Goal: Task Accomplishment & Management: Manage account settings

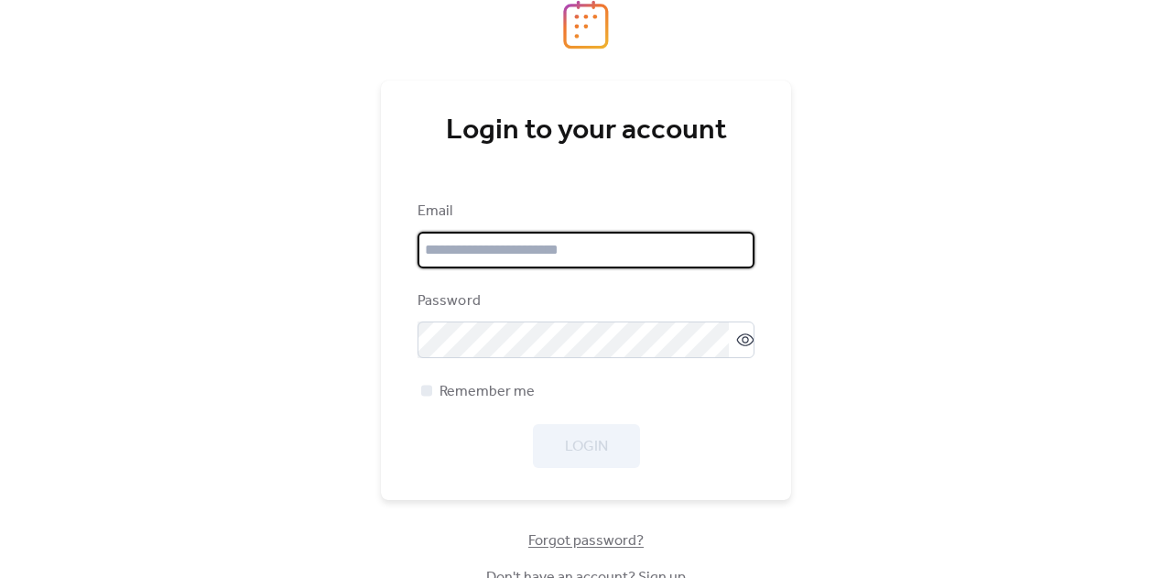
type input "**********"
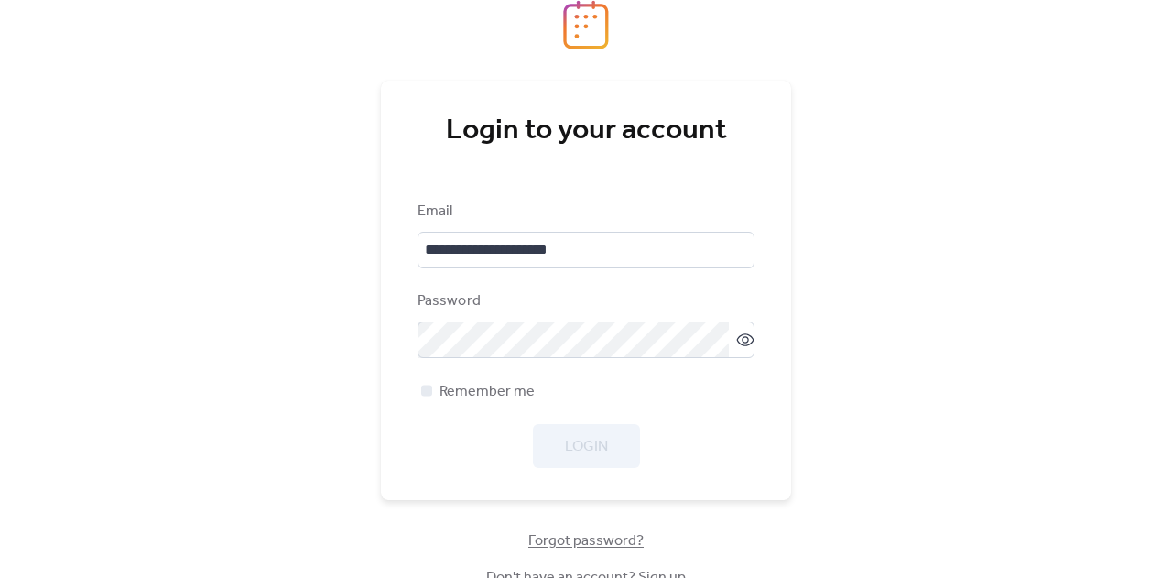
click at [572, 450] on div "Login" at bounding box center [586, 446] width 337 height 44
click at [572, 450] on span "Login" at bounding box center [586, 447] width 43 height 22
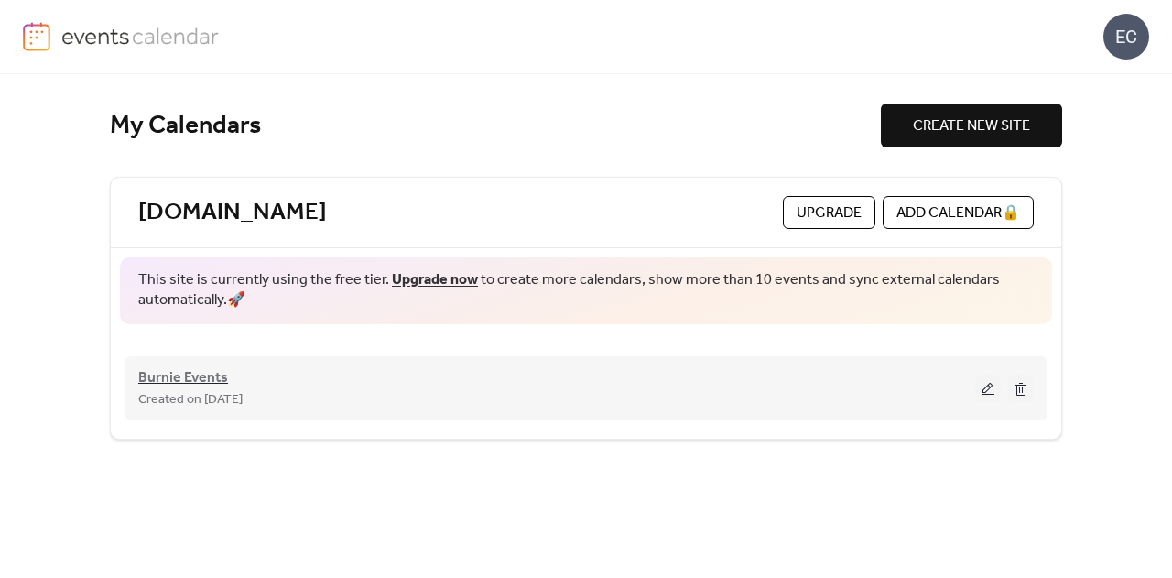
click at [189, 385] on span "Burnie Events" at bounding box center [183, 378] width 90 height 22
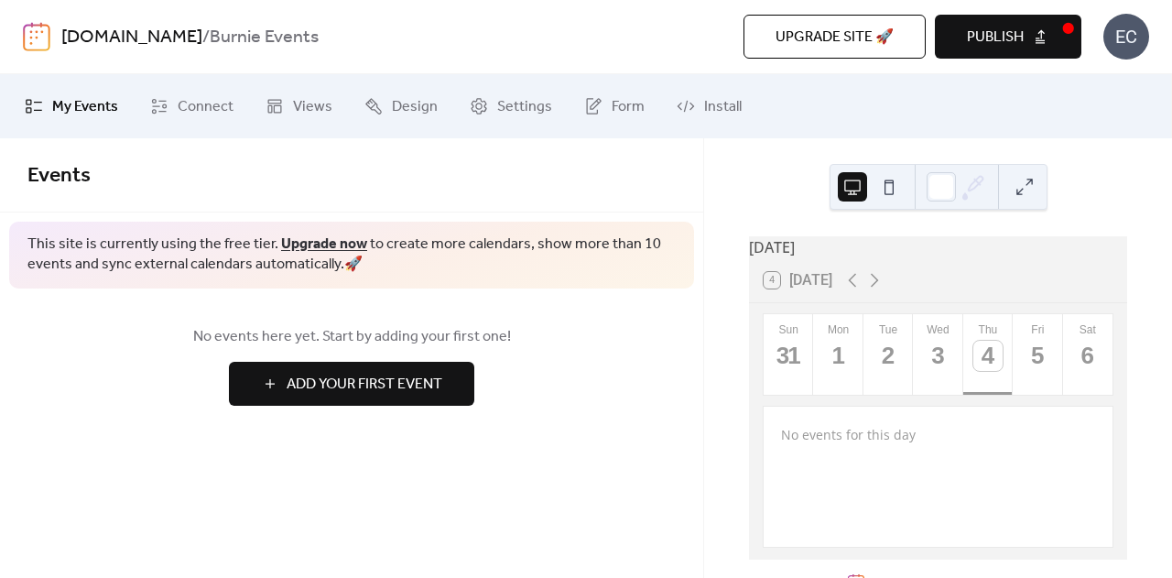
click at [61, 97] on span "My Events" at bounding box center [85, 107] width 66 height 22
click at [219, 105] on span "Connect" at bounding box center [206, 107] width 56 height 22
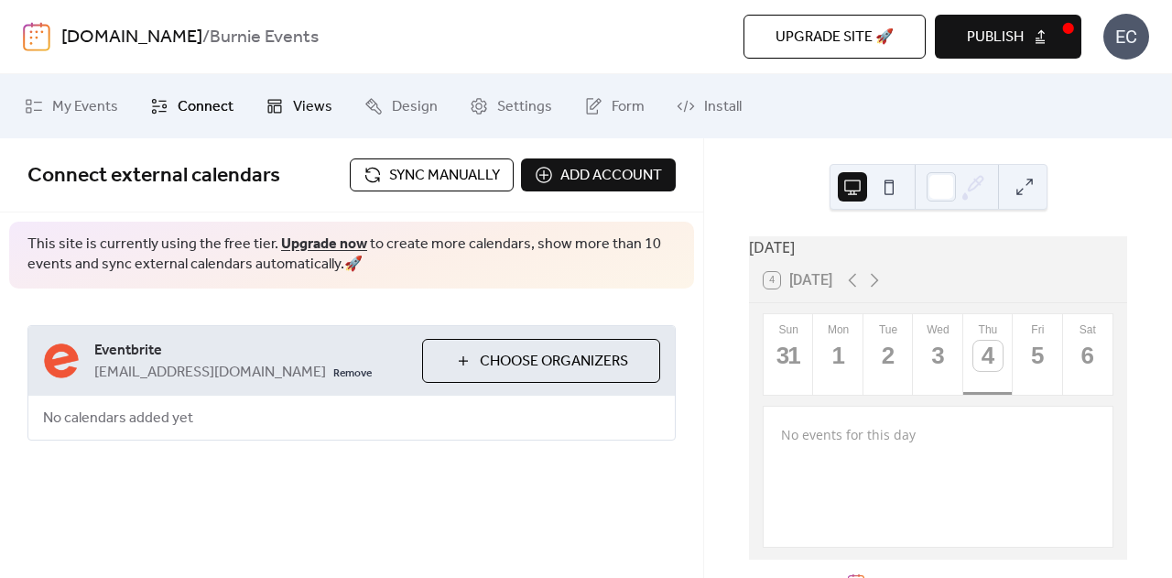
click at [308, 114] on span "Views" at bounding box center [312, 107] width 39 height 22
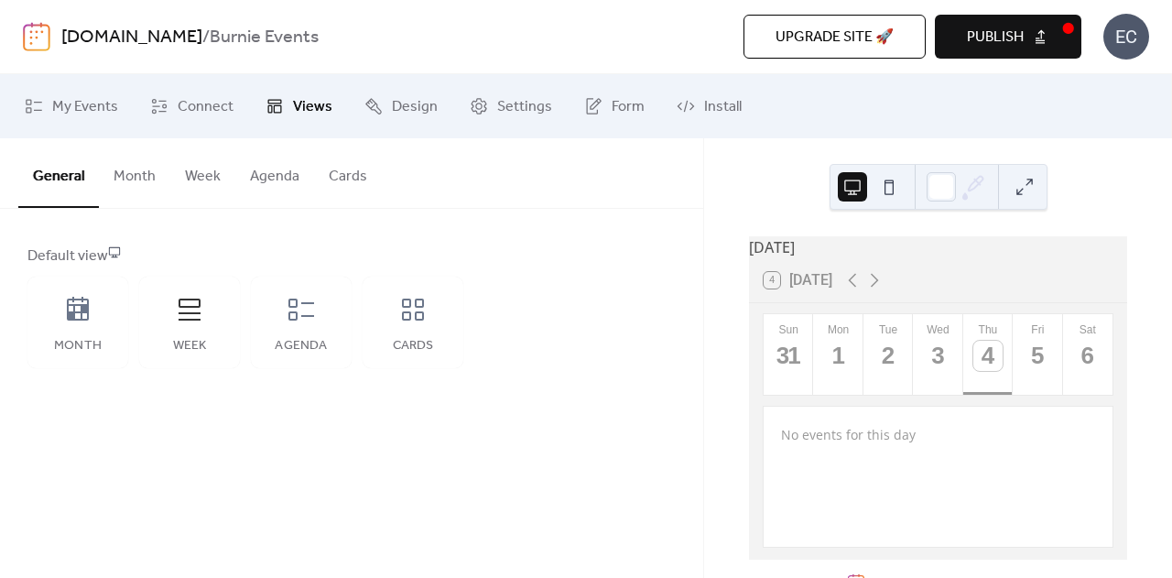
click at [93, 34] on link "[DOMAIN_NAME]" at bounding box center [131, 37] width 141 height 35
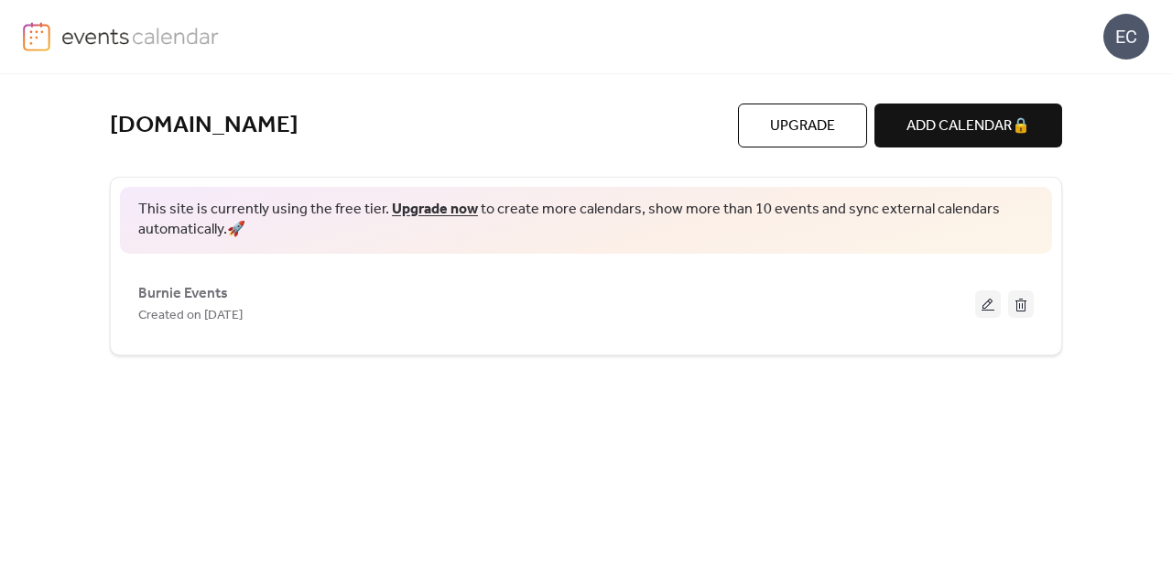
click at [813, 122] on span "Upgrade" at bounding box center [802, 126] width 65 height 22
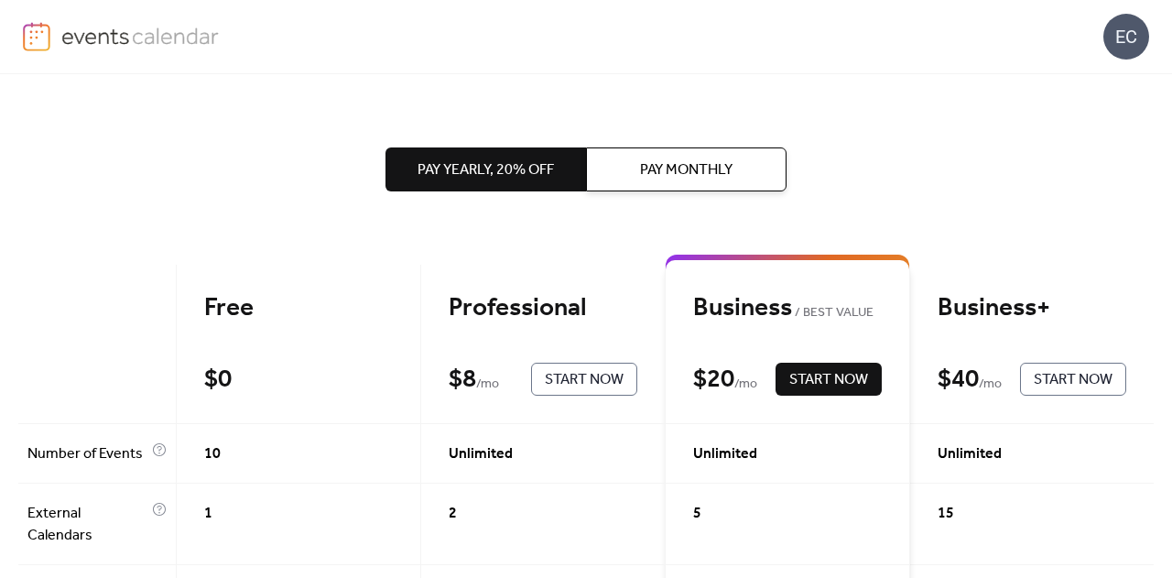
click at [39, 45] on img at bounding box center [36, 36] width 27 height 29
